Goal: Task Accomplishment & Management: Use online tool/utility

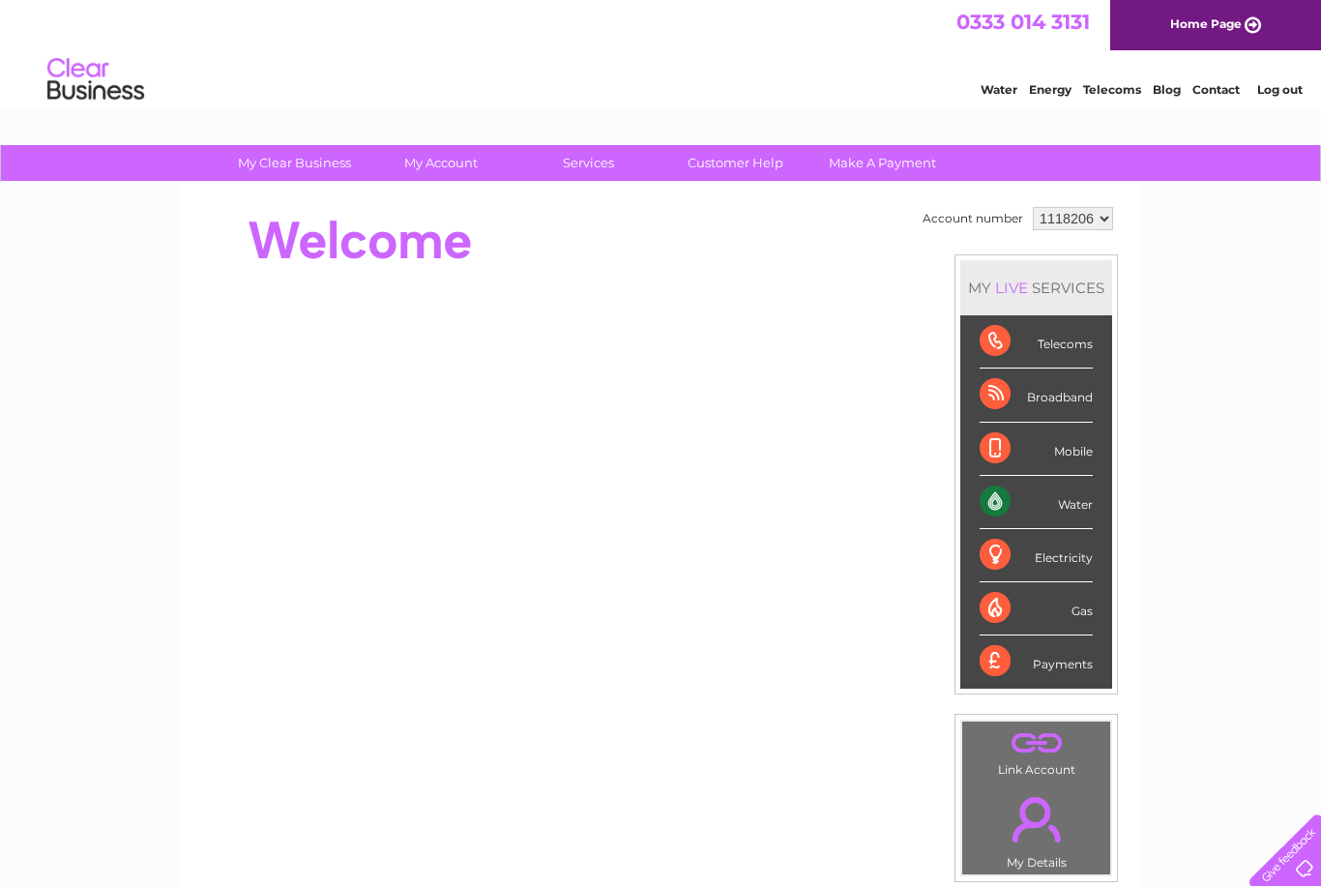
click at [1034, 509] on div "Water" at bounding box center [1036, 502] width 113 height 53
click at [742, 208] on div at bounding box center [552, 240] width 704 height 77
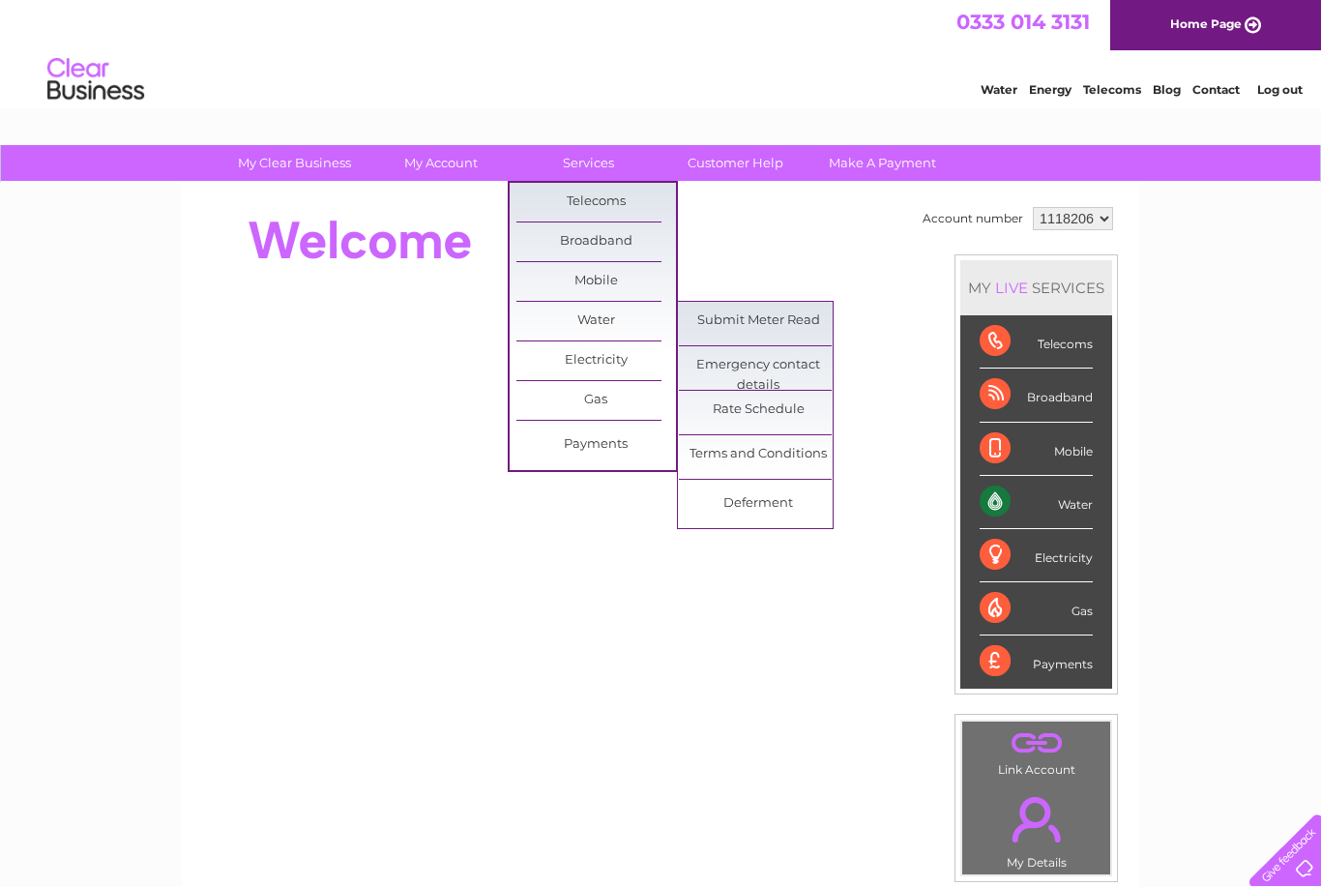
click at [775, 327] on link "Submit Meter Read" at bounding box center [759, 321] width 160 height 39
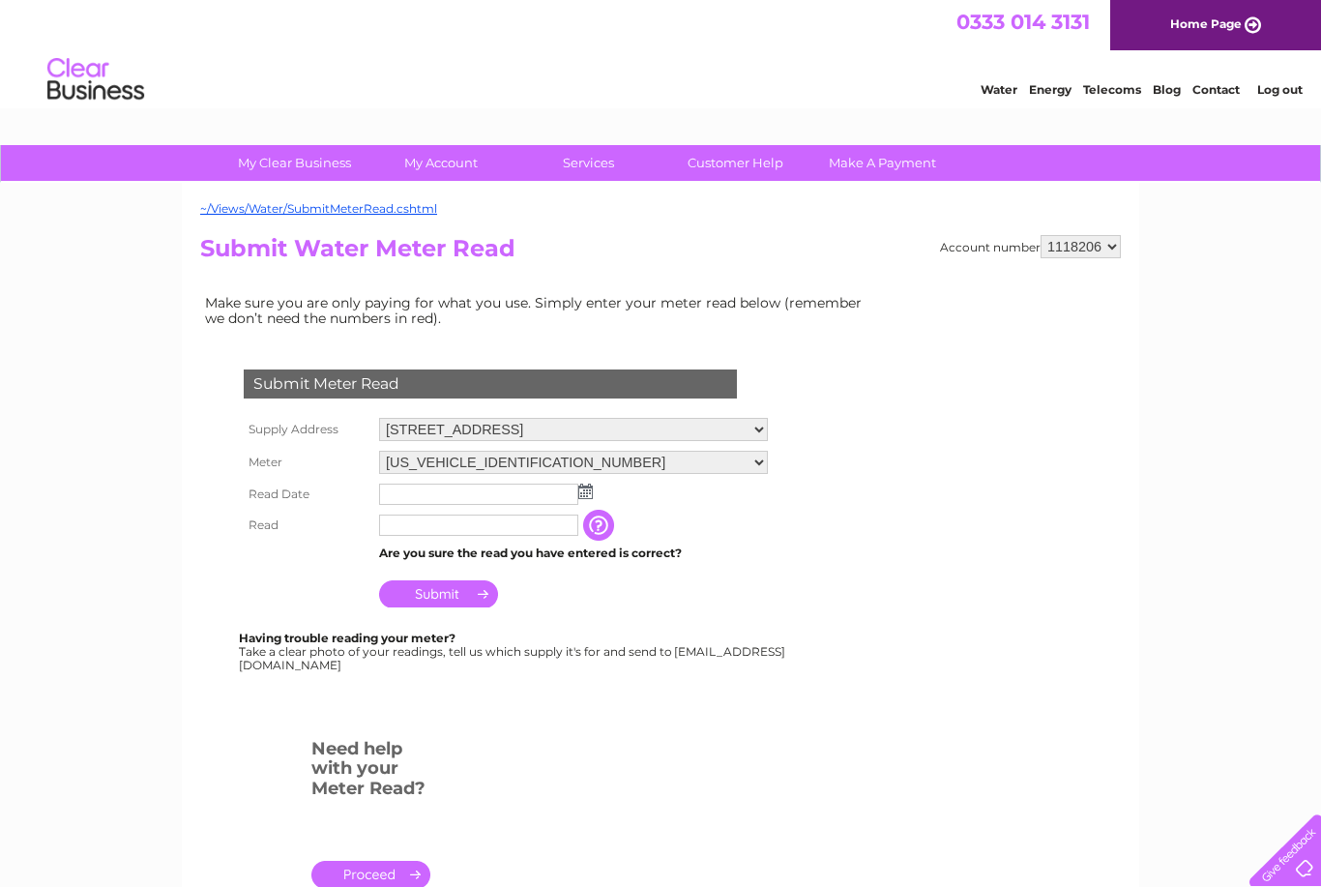
click at [1198, 27] on link "Home Page" at bounding box center [1215, 25] width 211 height 50
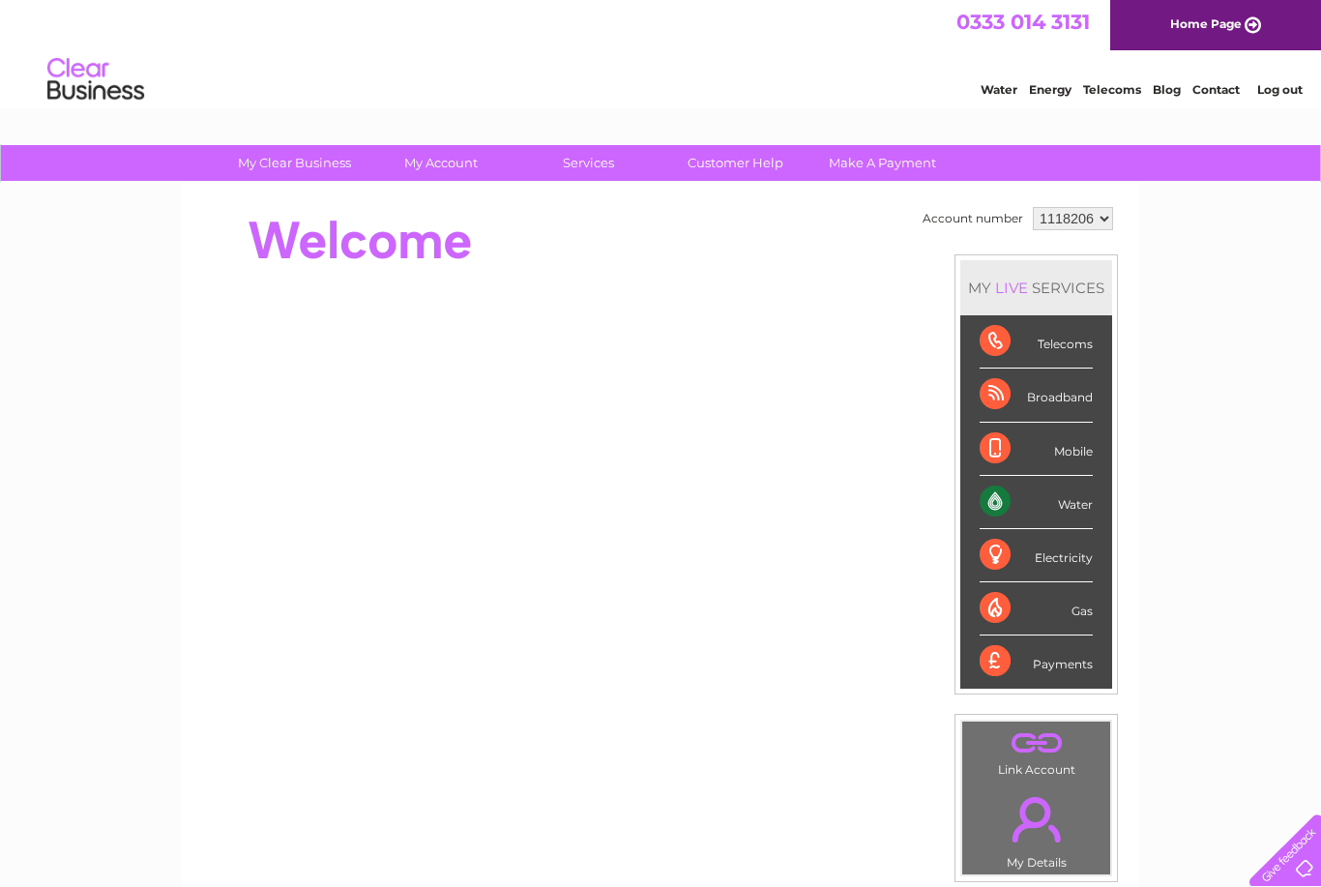
click at [1040, 507] on div "Water" at bounding box center [1036, 502] width 113 height 53
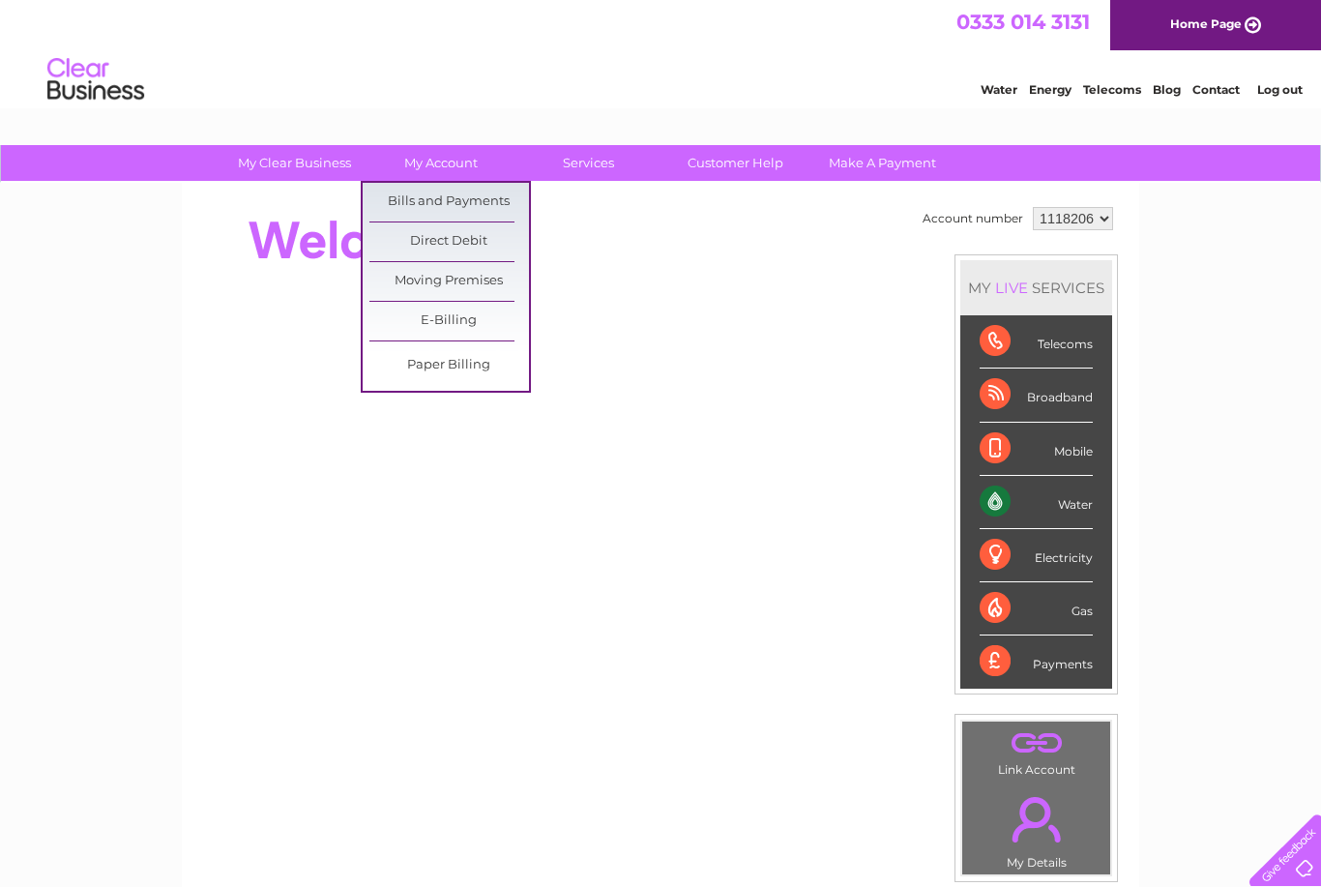
click at [446, 192] on link "Bills and Payments" at bounding box center [450, 202] width 160 height 39
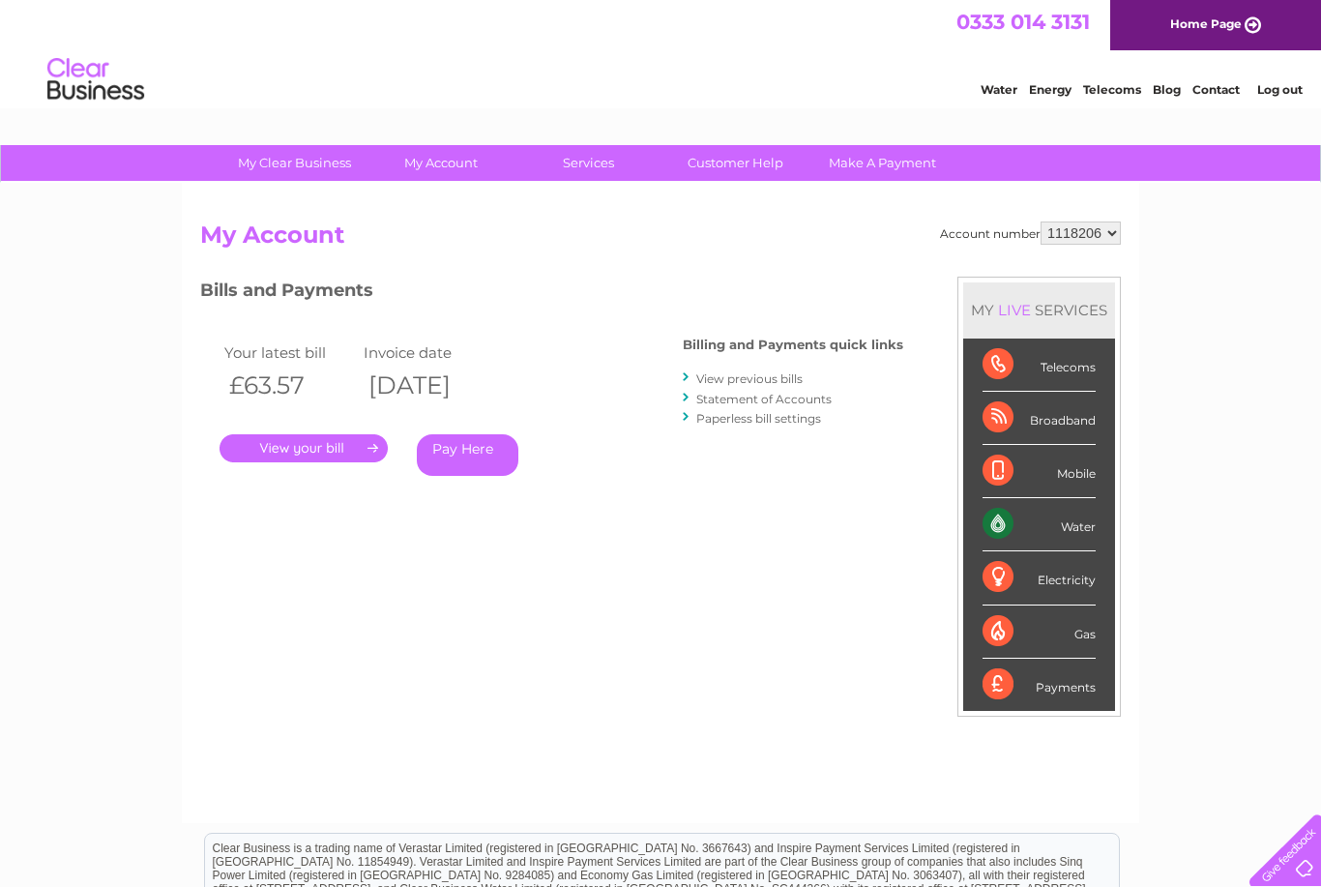
click at [308, 459] on link "." at bounding box center [304, 448] width 168 height 28
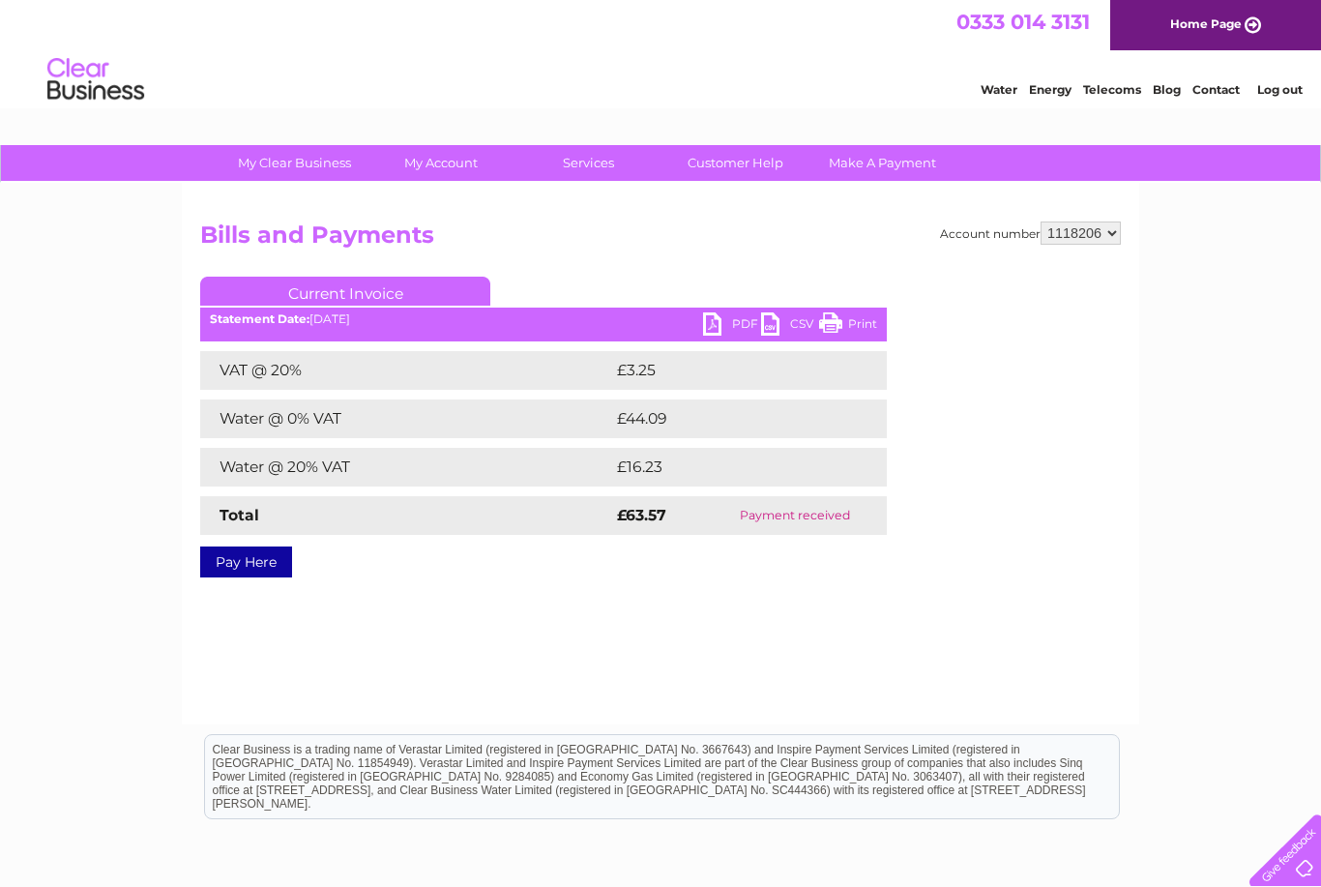
click at [717, 327] on link "PDF" at bounding box center [732, 326] width 58 height 28
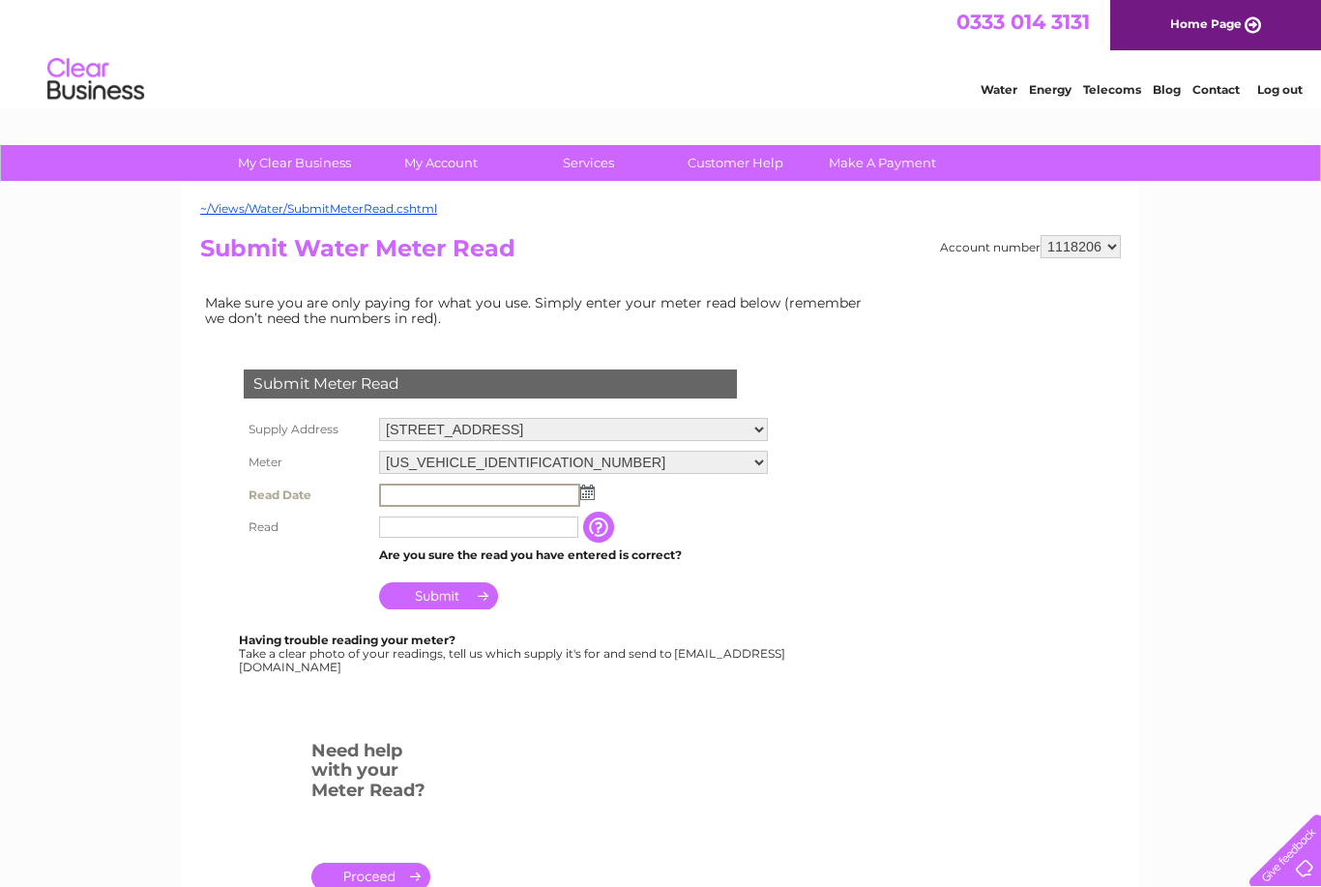
click at [593, 495] on td at bounding box center [573, 495] width 399 height 33
click at [589, 489] on img at bounding box center [585, 491] width 15 height 15
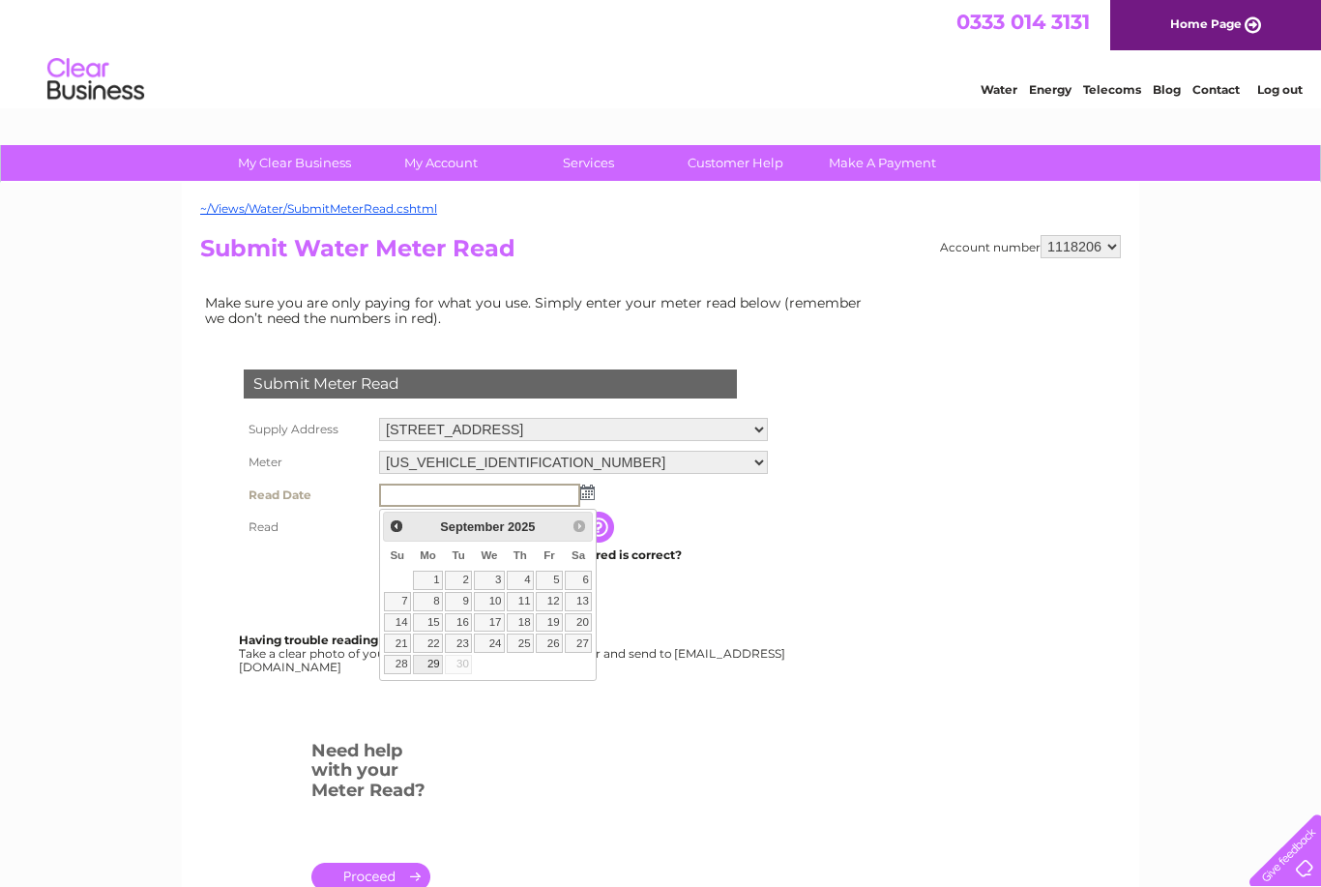
click at [468, 667] on table "Su Mo Tu We Th Fr Sa 1 2 3 4 5 6 7 8 9 10 11 12 13 14 15 16 17 18 19 20 21 22 2…" at bounding box center [488, 609] width 211 height 134
click at [482, 501] on input "text" at bounding box center [478, 494] width 199 height 21
click at [459, 668] on table "Su Mo Tu We Th Fr Sa 1 2 3 4 5 6 7 8 9 10 11 12 13 14 15 16 17 18 19 20 21 22 2…" at bounding box center [488, 609] width 211 height 134
click at [430, 671] on link "29" at bounding box center [428, 664] width 30 height 19
type input "2025/09/29"
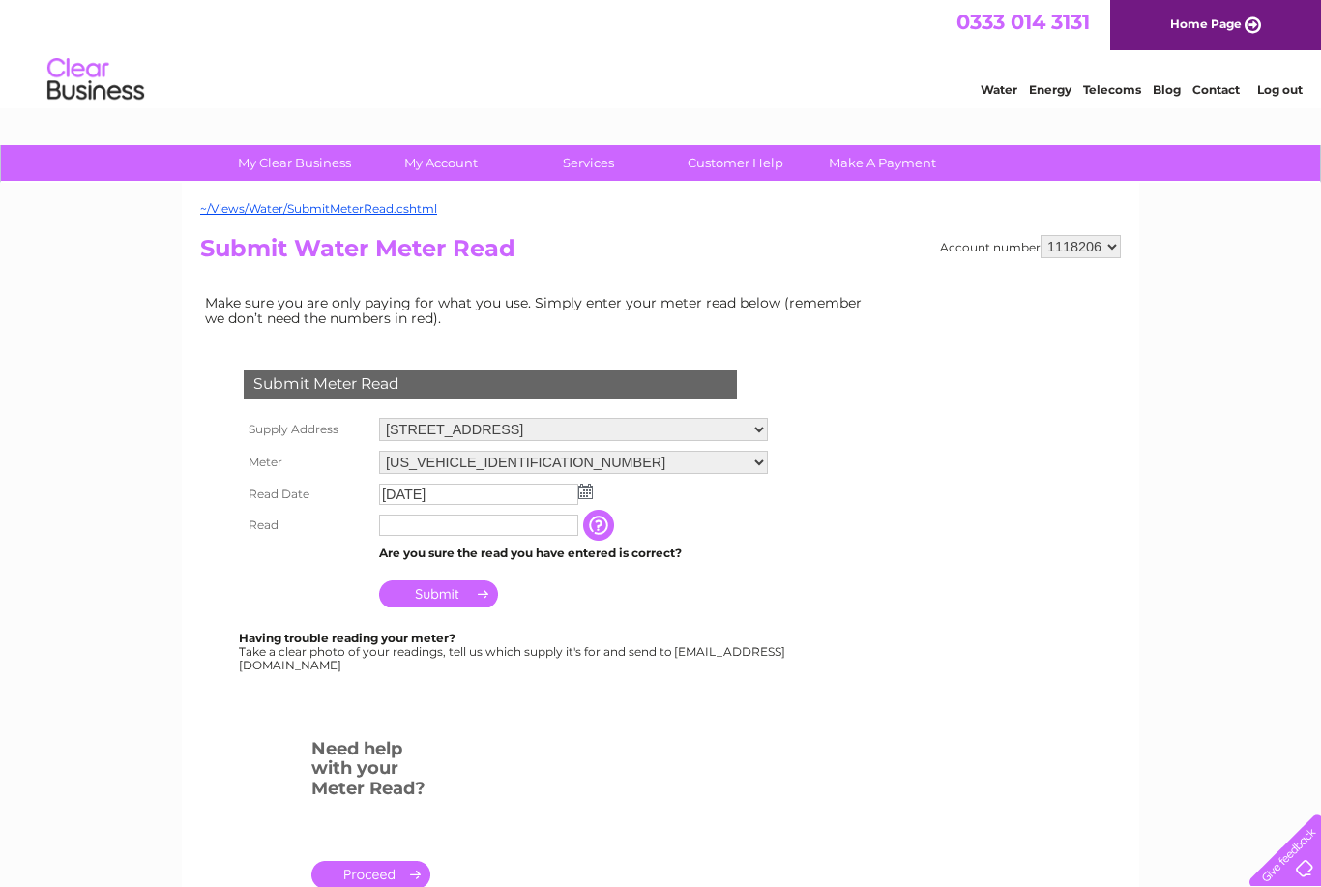
click at [476, 499] on input "2025/09/29" at bounding box center [478, 494] width 199 height 21
click at [489, 501] on input "2025/09/29" at bounding box center [479, 495] width 201 height 23
click at [480, 506] on input "2025/09/29" at bounding box center [479, 495] width 201 height 23
click at [476, 503] on input "2025/09/29" at bounding box center [479, 495] width 201 height 23
click at [432, 533] on input "text" at bounding box center [478, 527] width 199 height 21
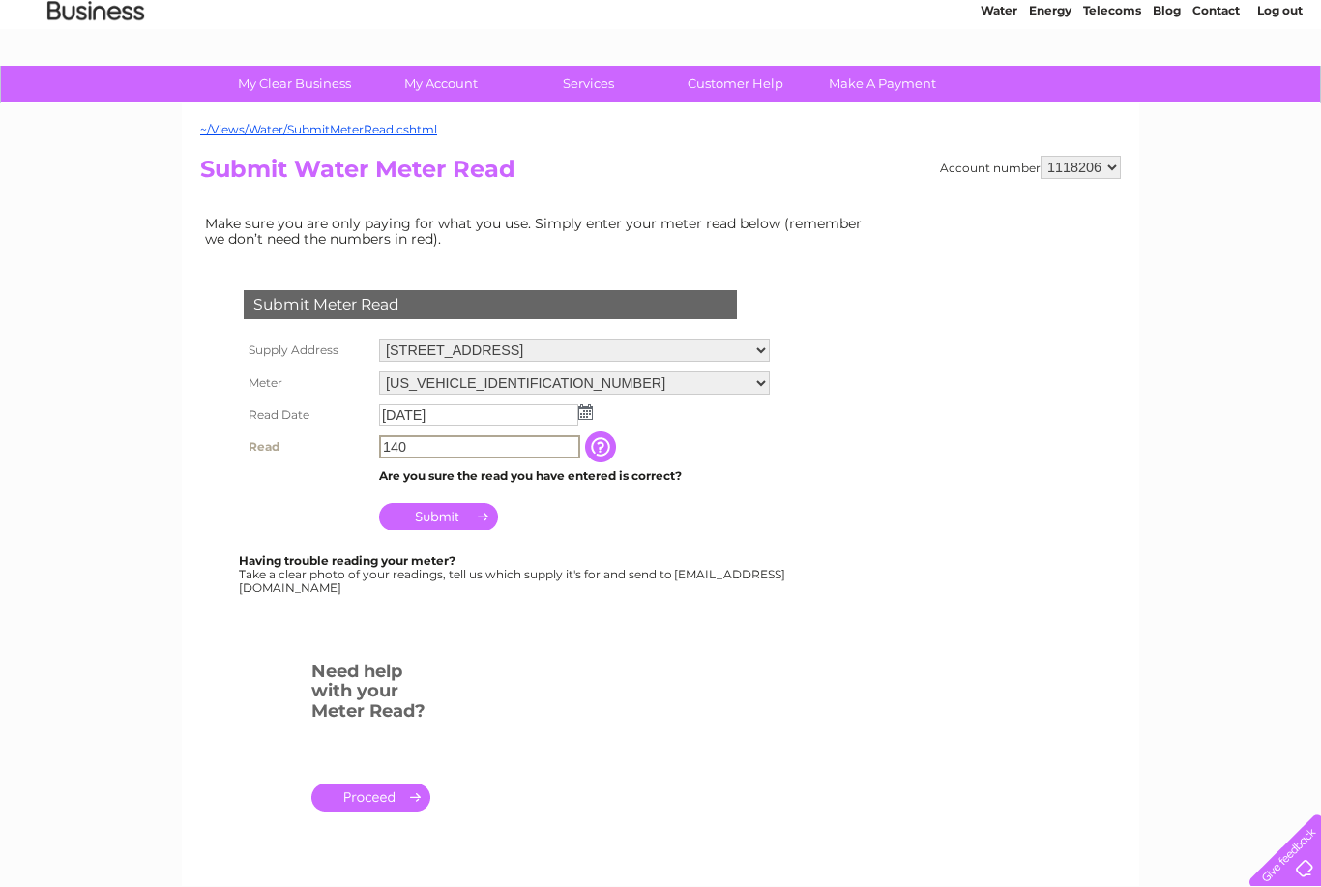
scroll to position [76, 0]
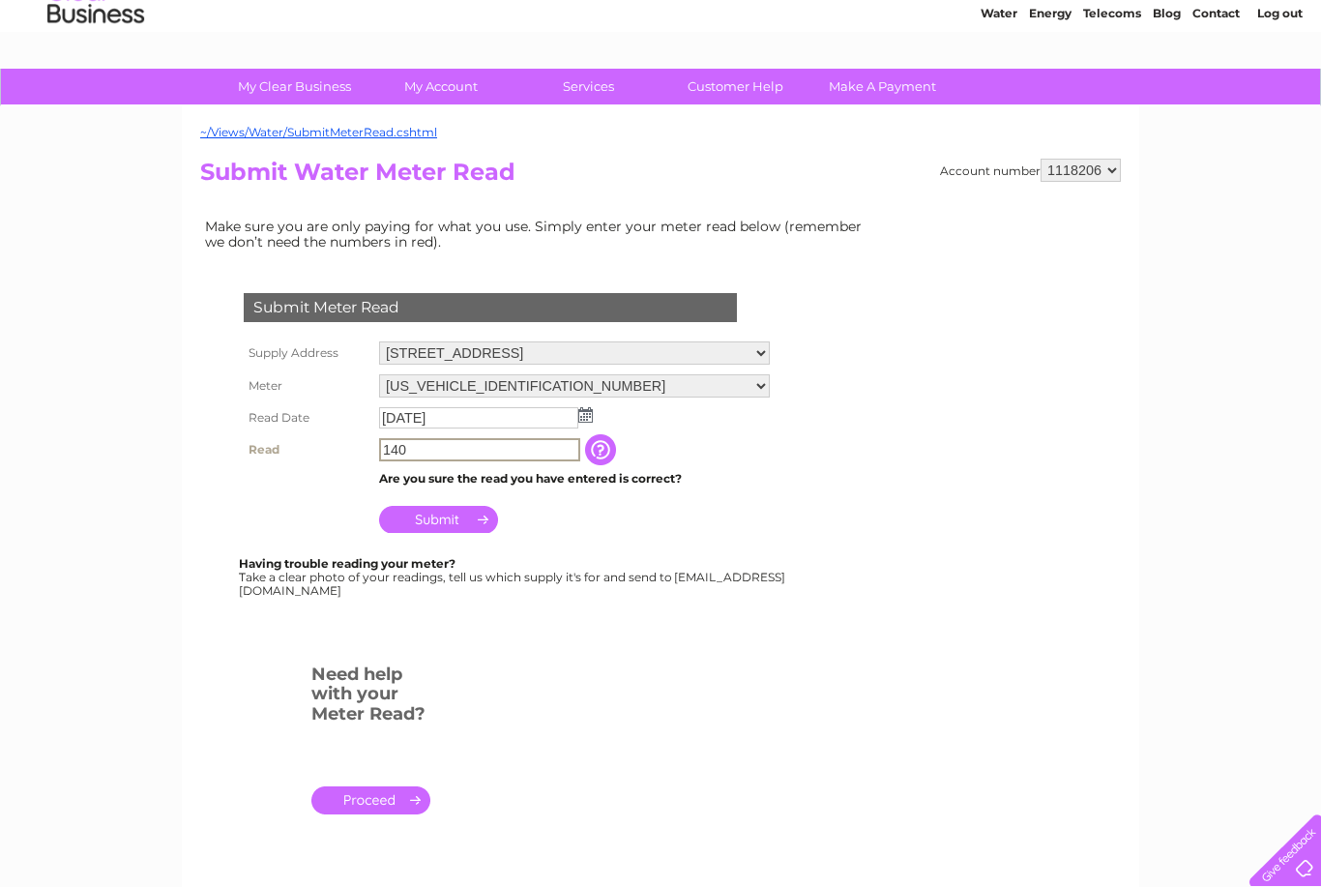
type input "140"
click at [590, 410] on img at bounding box center [585, 414] width 15 height 15
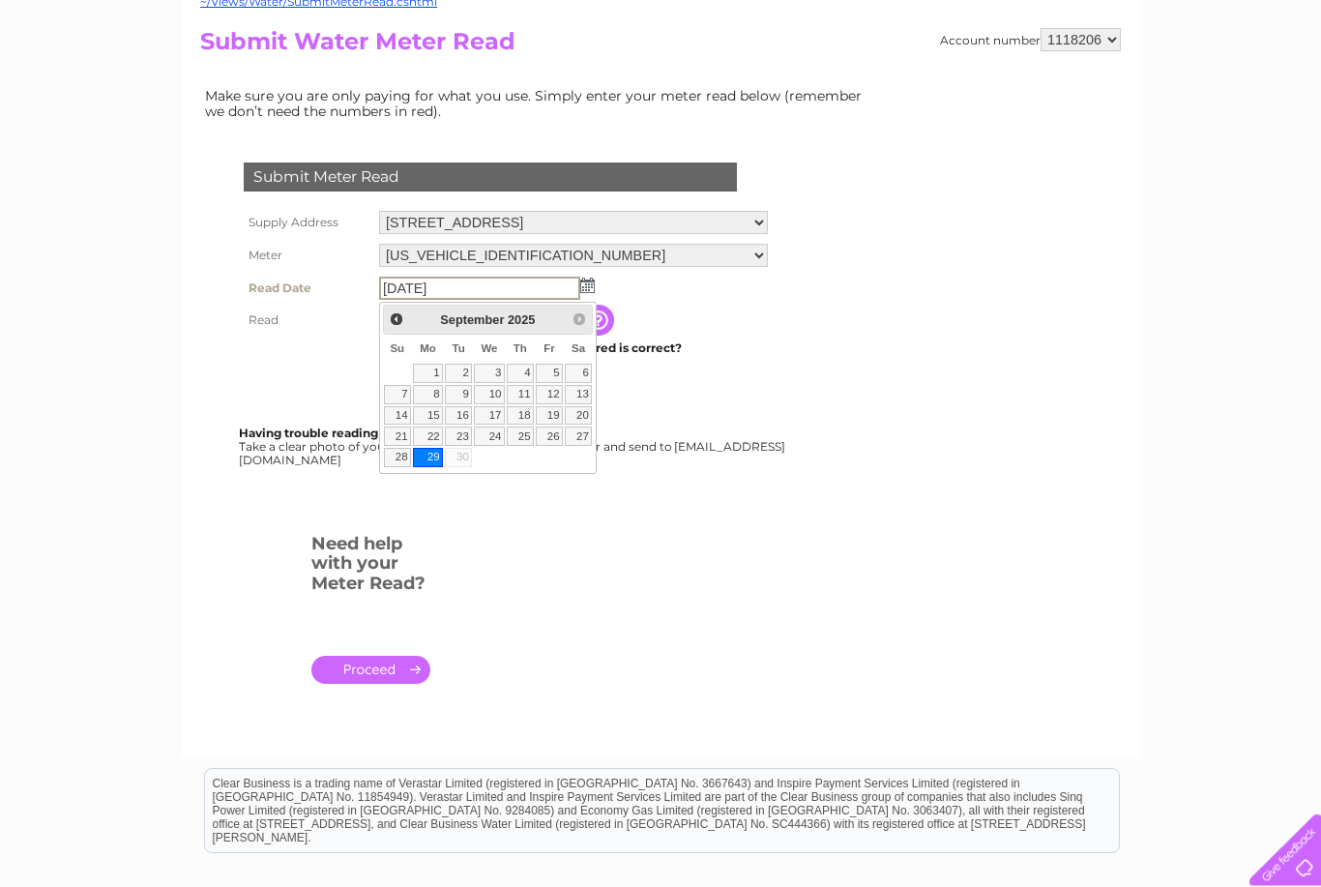
scroll to position [206, 0]
click at [796, 625] on form "Submit Meter Read Supply Address 11 Princes Street, Falkirk, Stirlingshire, FK1…" at bounding box center [538, 432] width 677 height 615
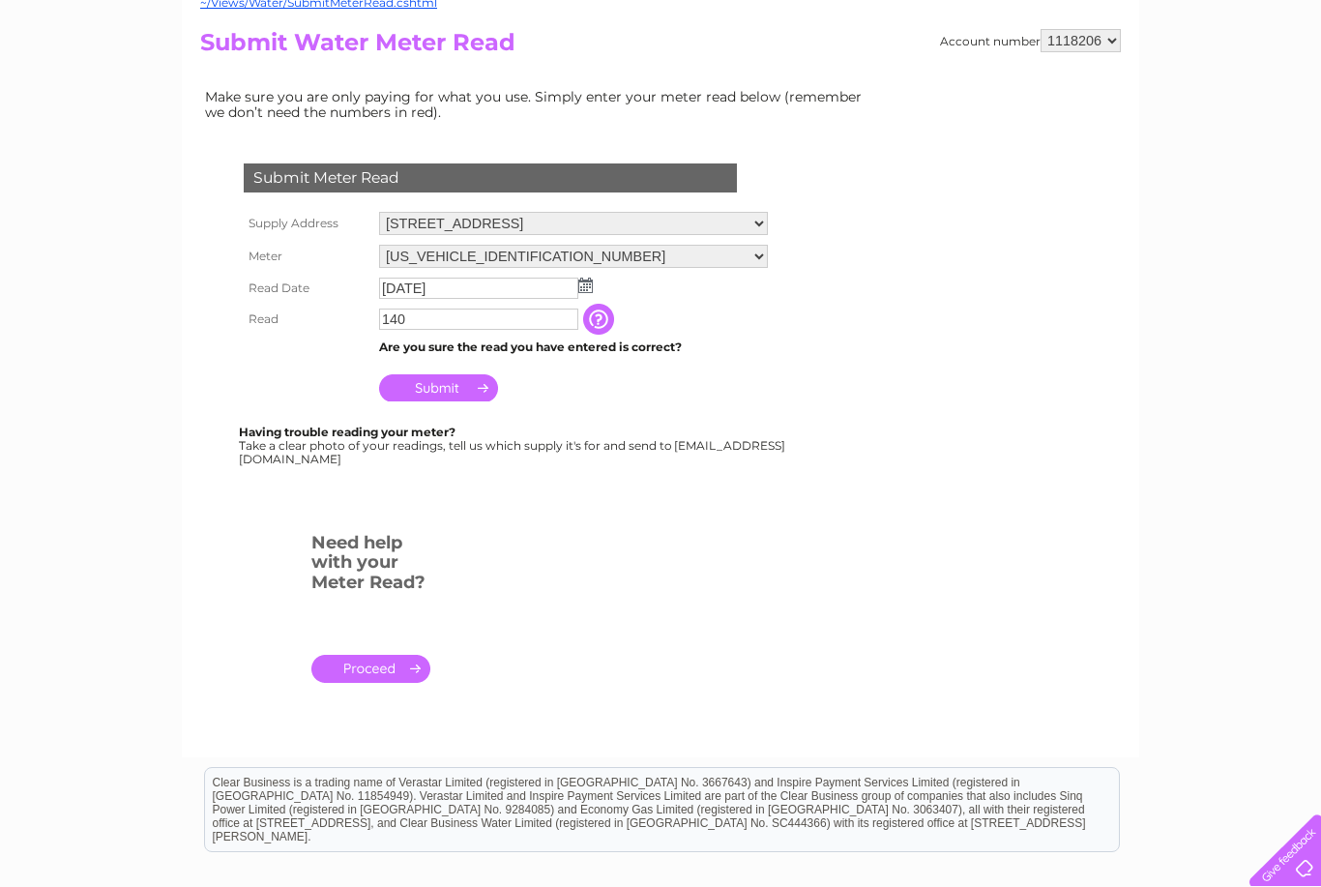
click at [446, 392] on input "Submit" at bounding box center [438, 387] width 119 height 27
